Goal: Find specific fact: Locate a discrete piece of known information

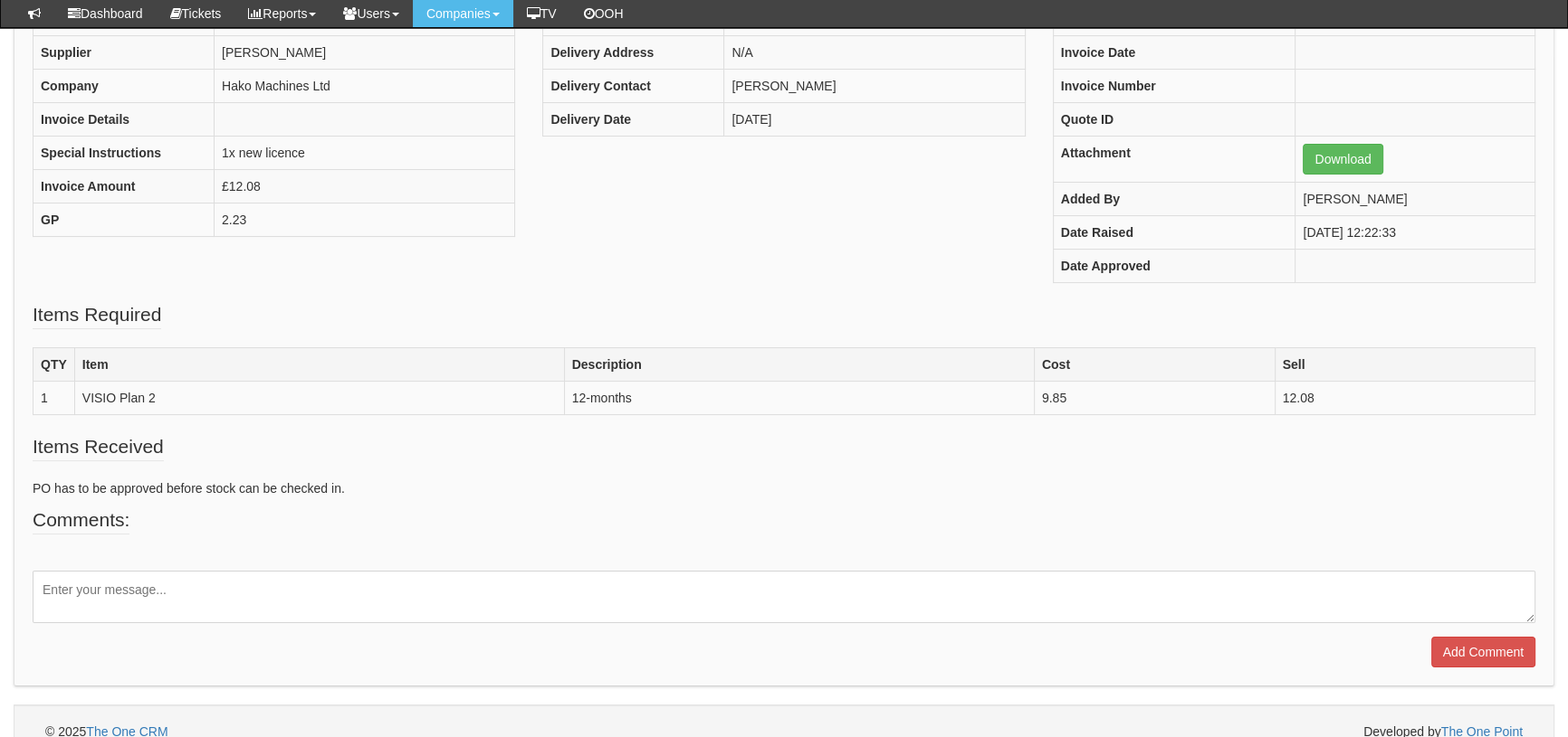
scroll to position [273, 0]
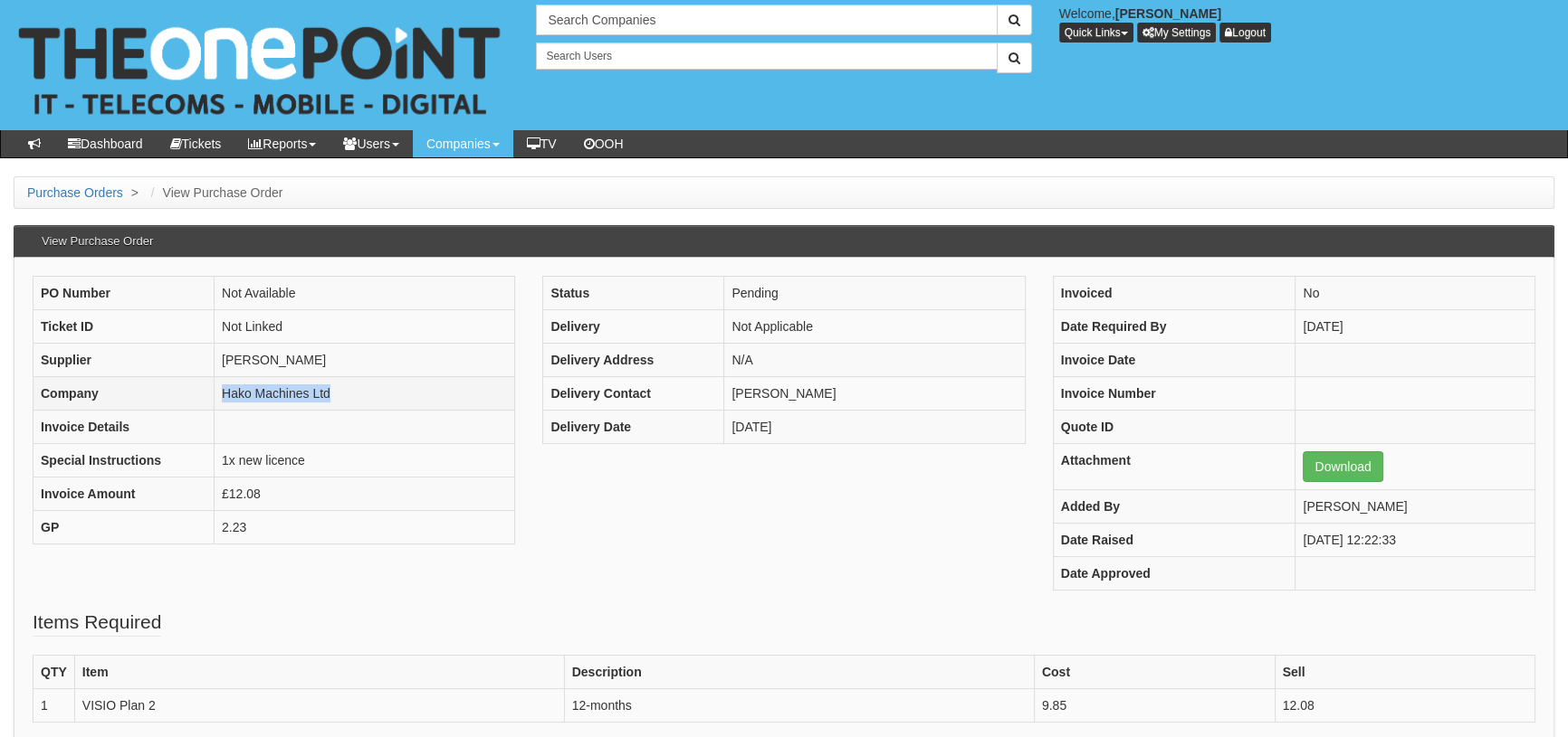
drag, startPoint x: 247, startPoint y: 393, endPoint x: 189, endPoint y: 397, distance: 58.1
click at [189, 397] on tr "Company Hako Machines Ltd" at bounding box center [274, 394] width 482 height 33
drag, startPoint x: 356, startPoint y: 392, endPoint x: 332, endPoint y: 461, distance: 73.1
click at [356, 393] on td "Hako Machines Ltd" at bounding box center [365, 394] width 300 height 33
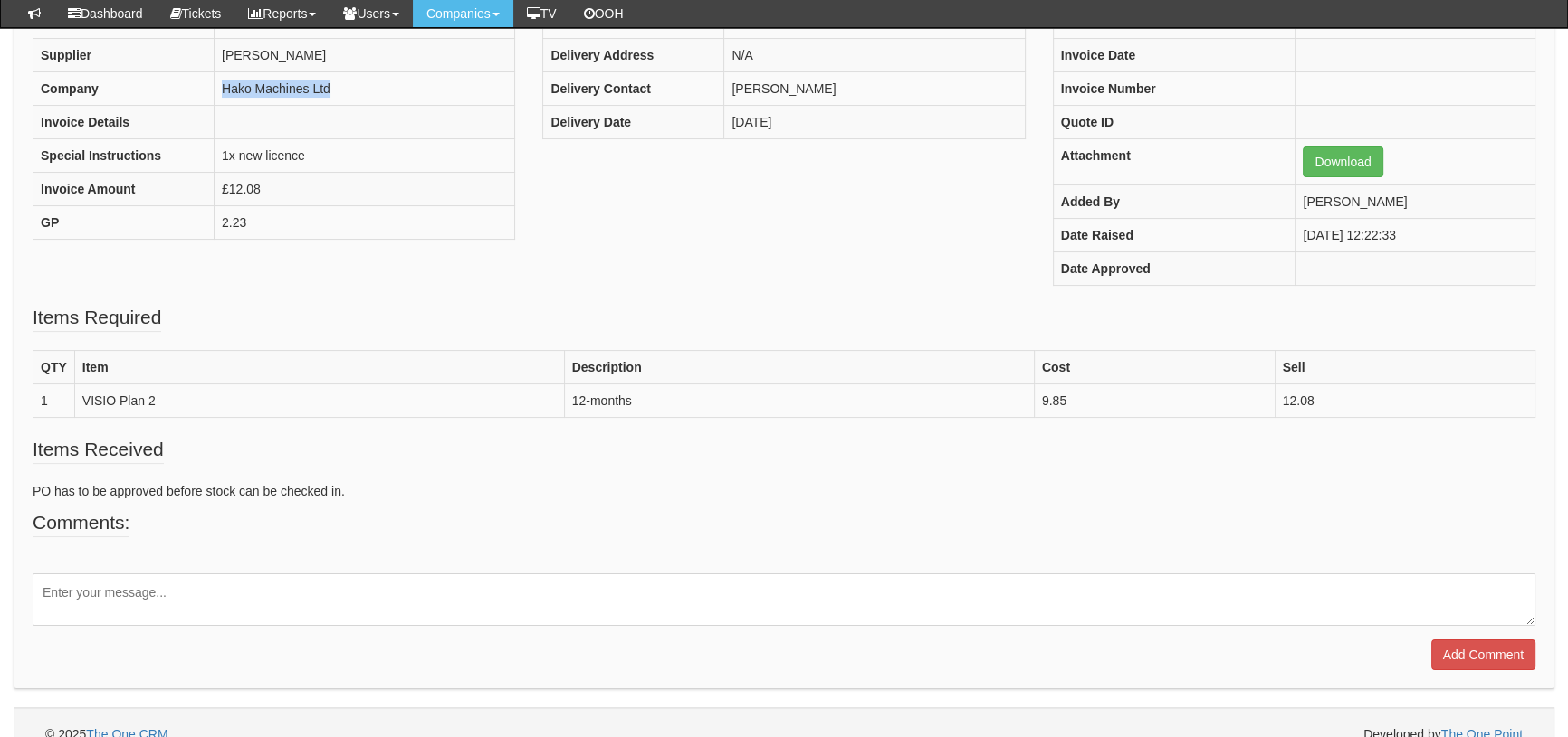
scroll to position [273, 0]
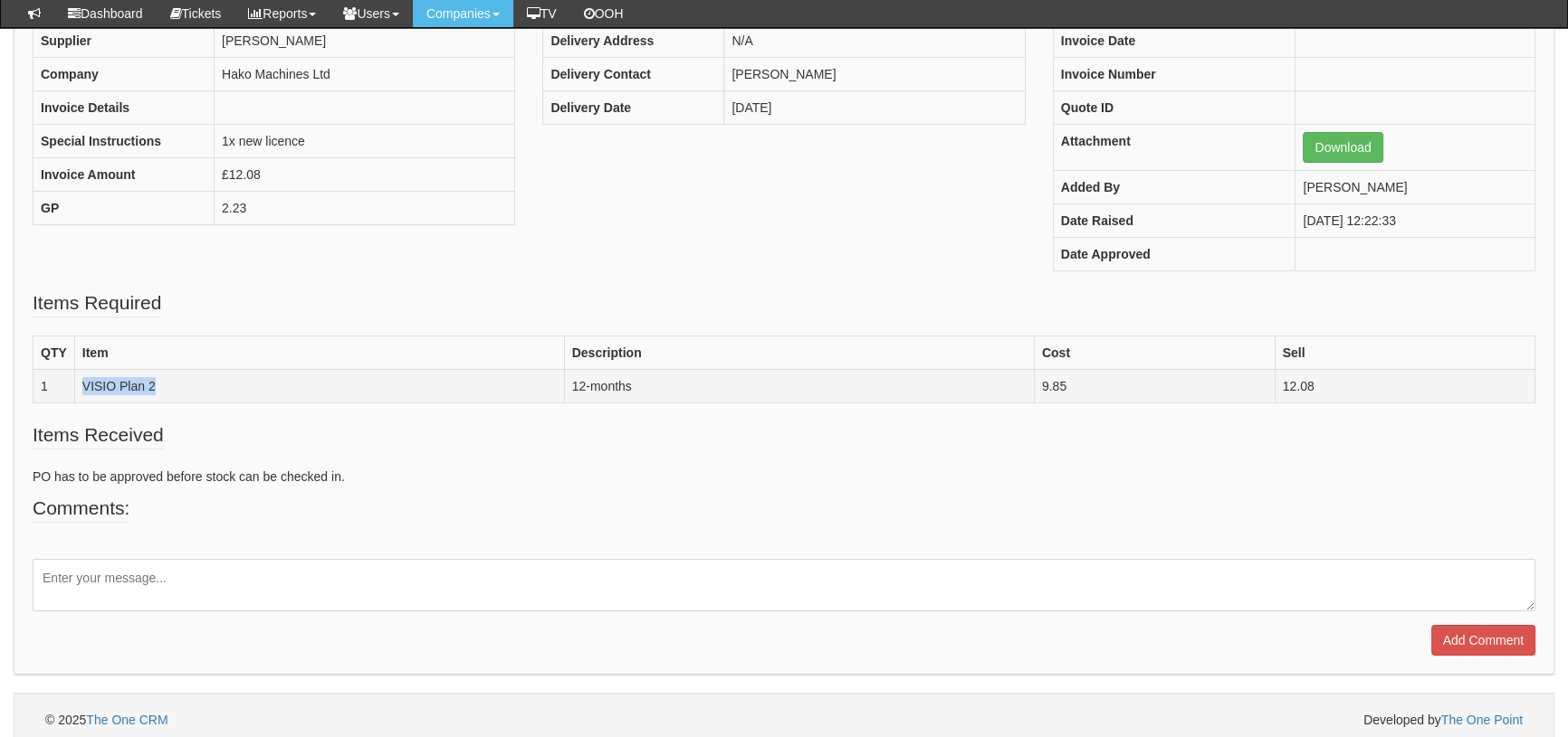
drag, startPoint x: 173, startPoint y: 379, endPoint x: 64, endPoint y: 380, distance: 109.0
click at [64, 380] on tr "1 VISIO Plan 2 12-months 9.85 12.08" at bounding box center [784, 386] width 1502 height 33
copy tr "VISIO Plan 2"
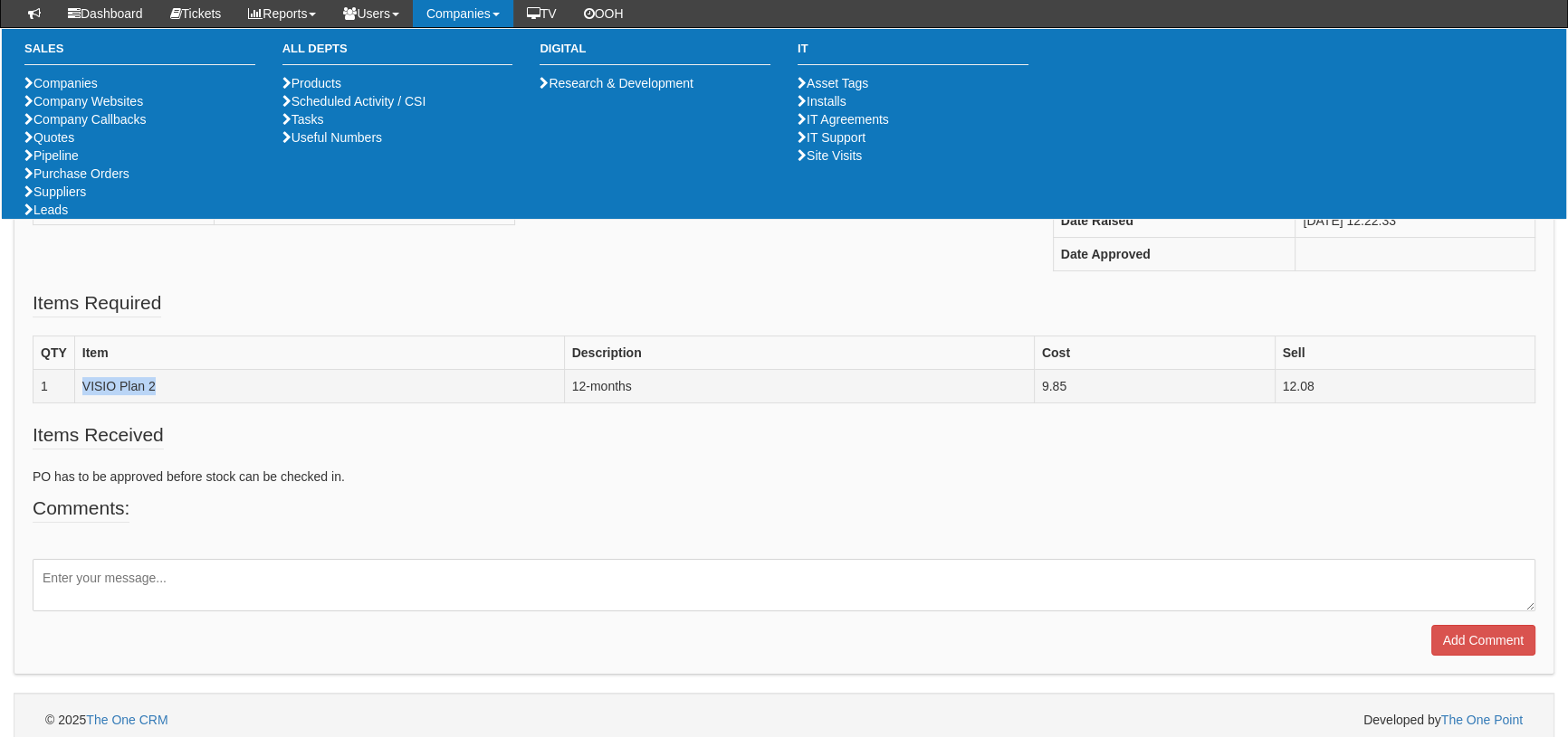
click at [186, 382] on td "VISIO Plan 2" at bounding box center [319, 386] width 490 height 33
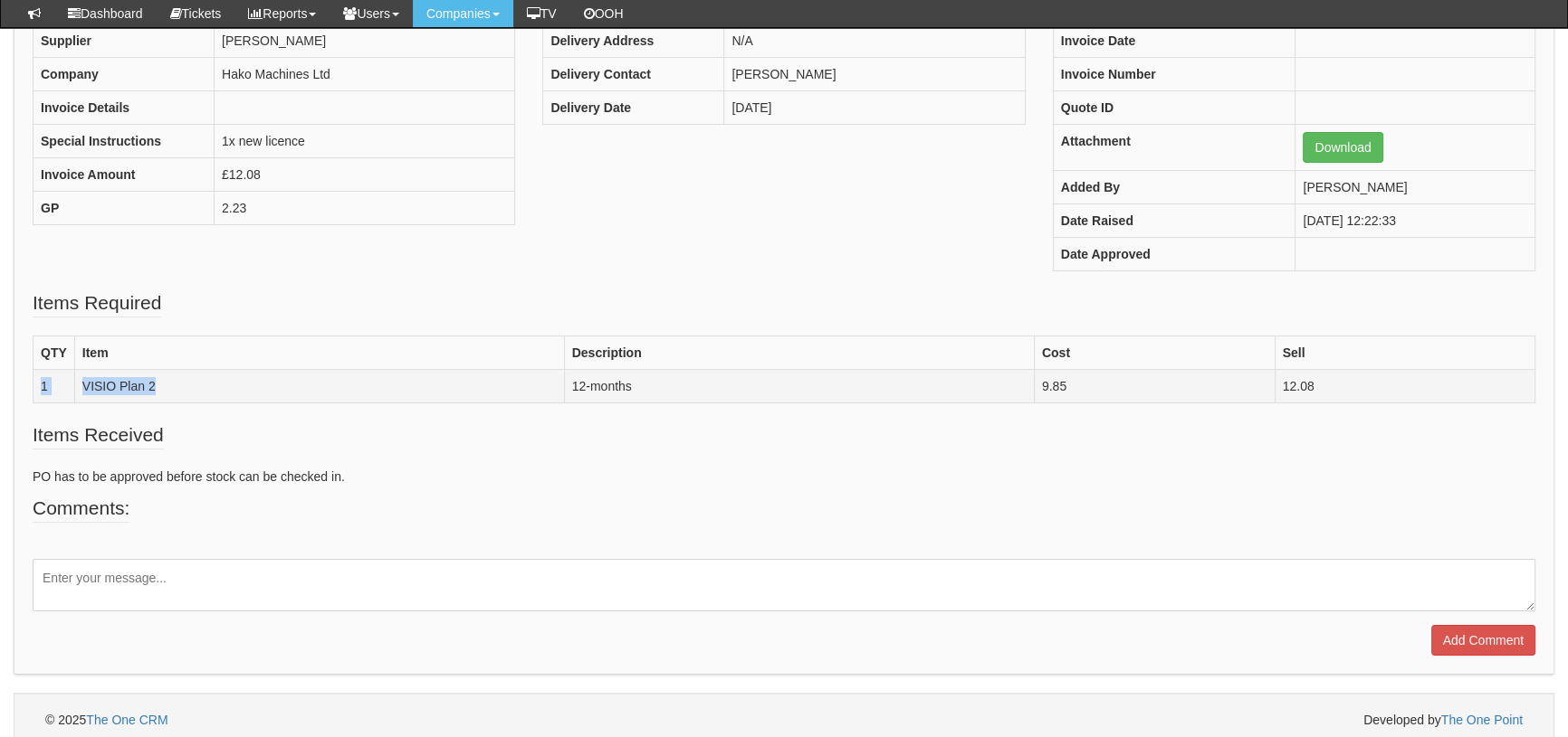
drag, startPoint x: 167, startPoint y: 389, endPoint x: 36, endPoint y: 383, distance: 131.1
click at [36, 383] on tr "1 VISIO Plan 2 12-months 9.85 12.08" at bounding box center [784, 386] width 1502 height 33
copy tr "1 VISIO Plan 2"
